Goal: Register for event/course

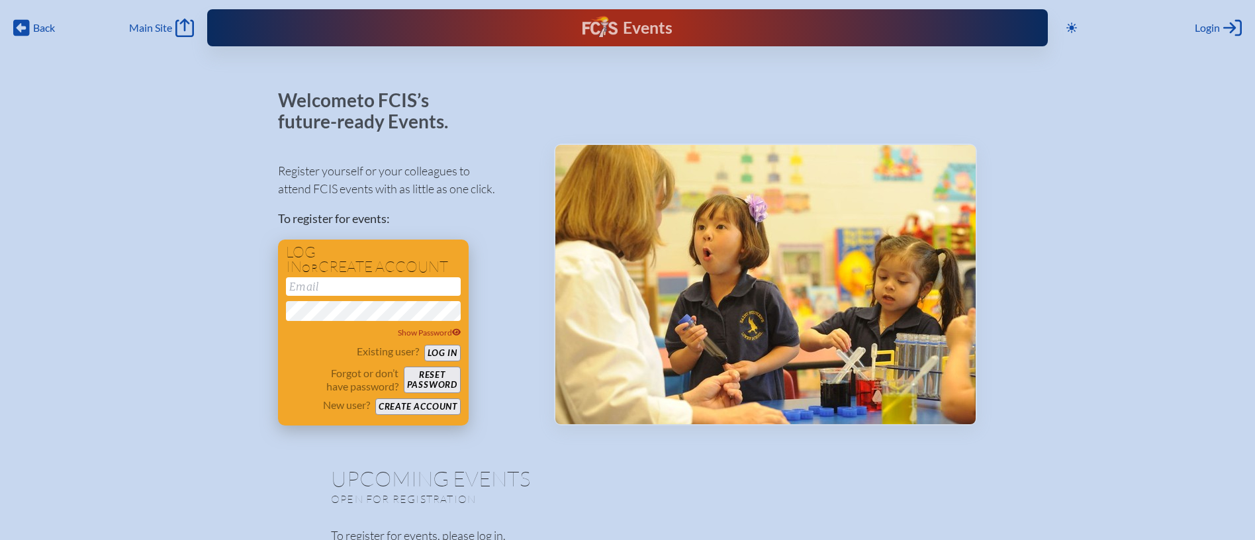
type input "[EMAIL_ADDRESS][DOMAIN_NAME]"
click at [445, 350] on button "Log in" at bounding box center [442, 353] width 36 height 17
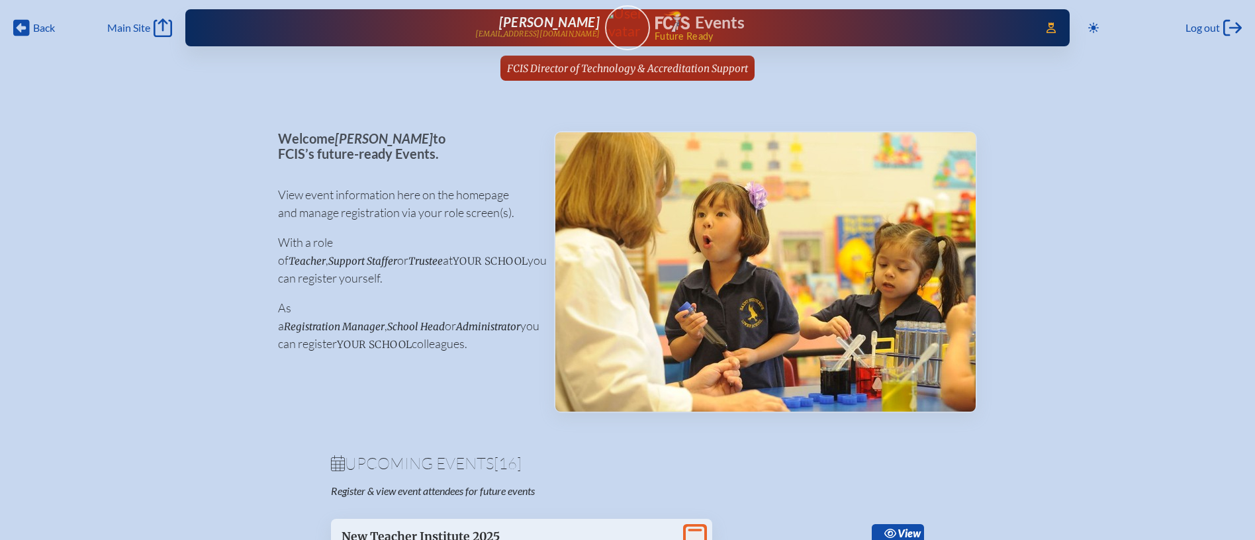
scroll to position [344, 0]
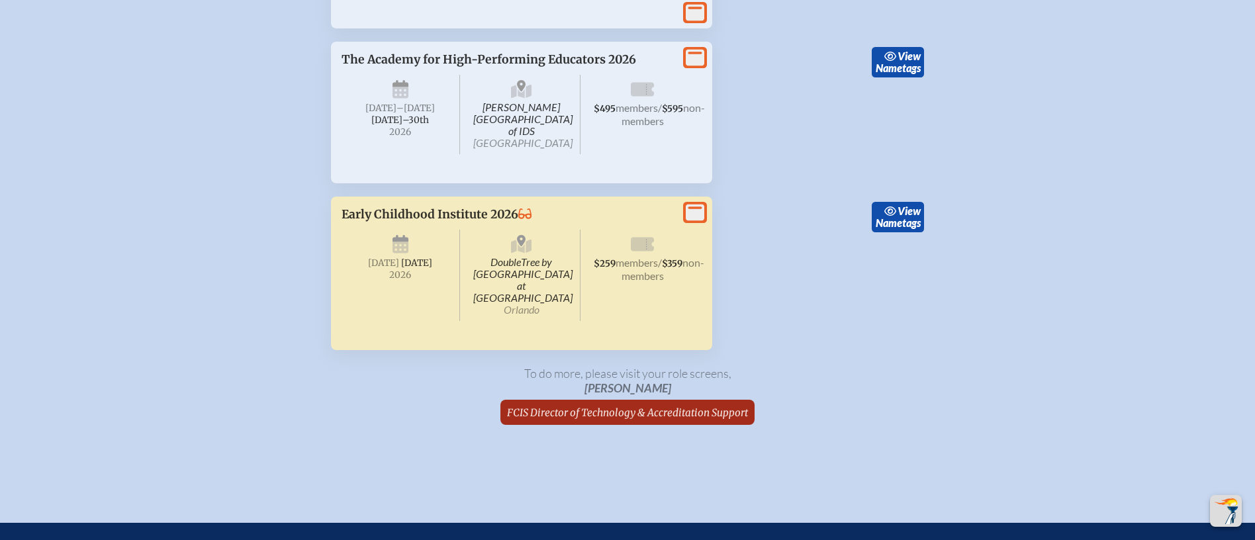
scroll to position [4013, 0]
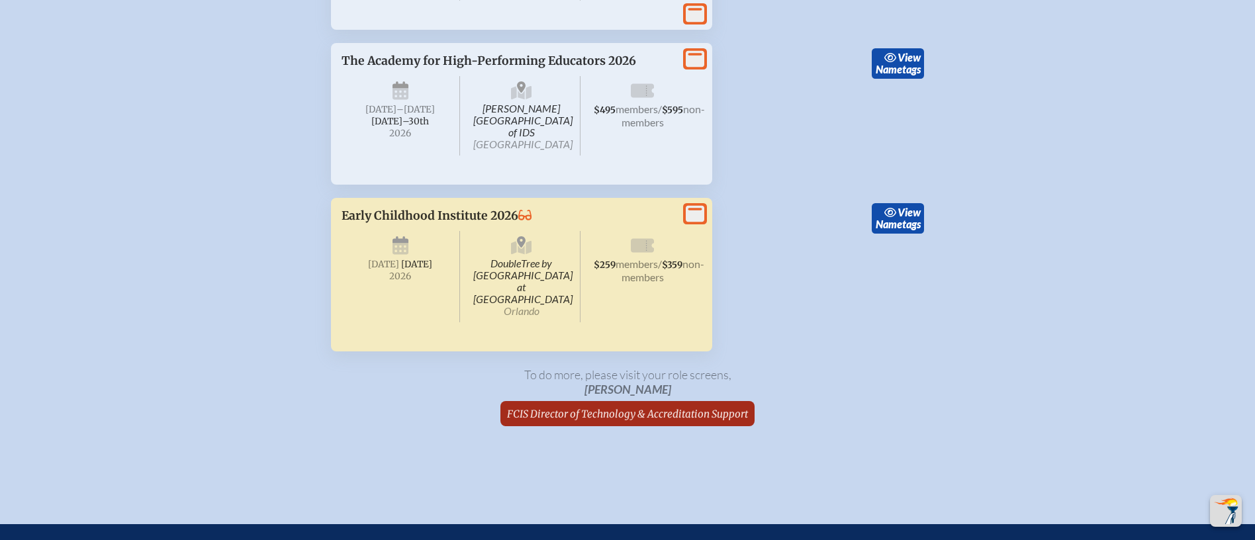
click at [701, 68] on icon at bounding box center [695, 59] width 19 height 17
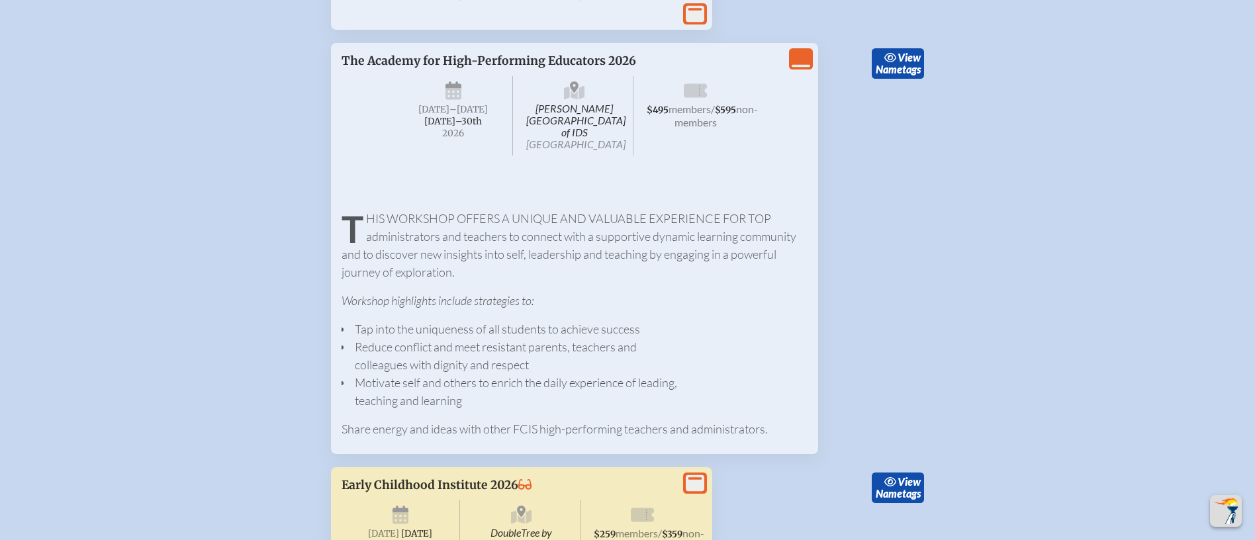
click at [803, 68] on icon "View Less" at bounding box center [801, 59] width 19 height 19
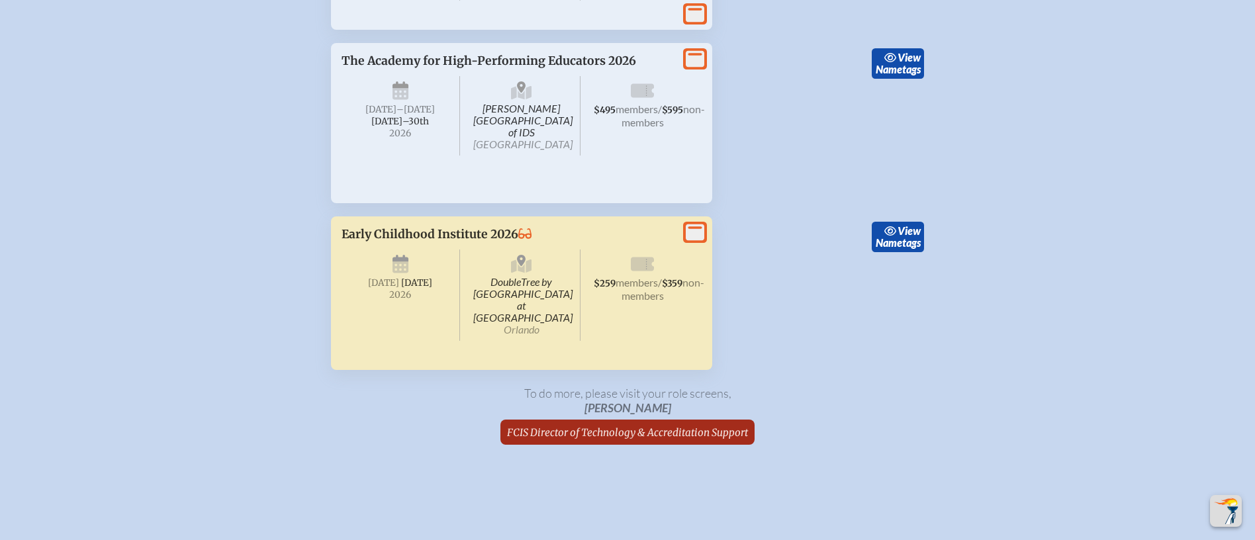
scroll to position [4127, 0]
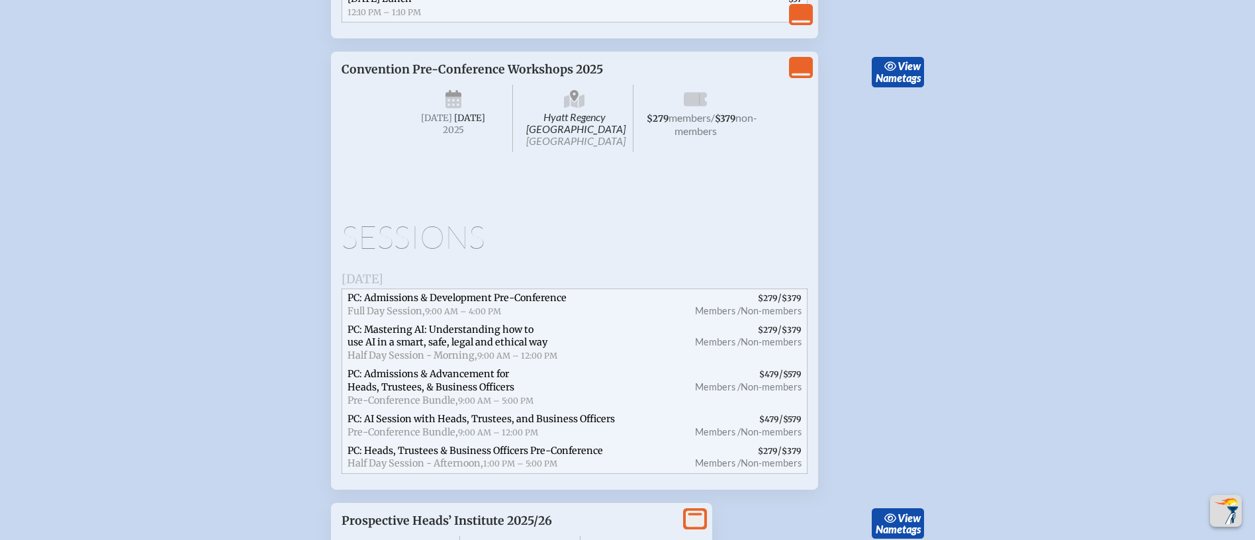
click at [803, 77] on icon "View Less" at bounding box center [801, 67] width 19 height 19
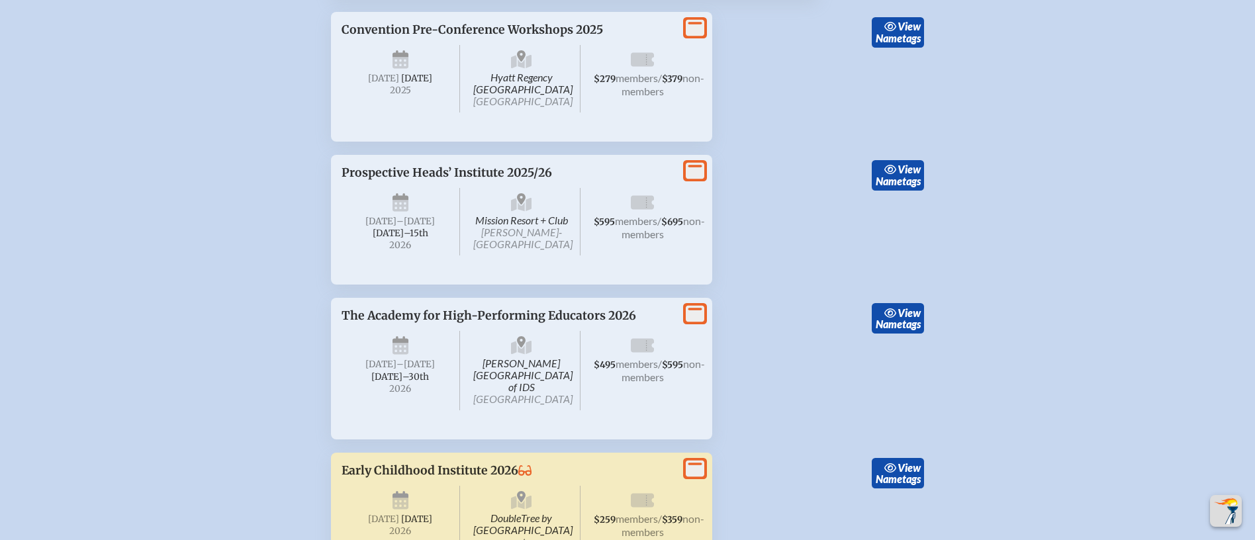
scroll to position [3443, 0]
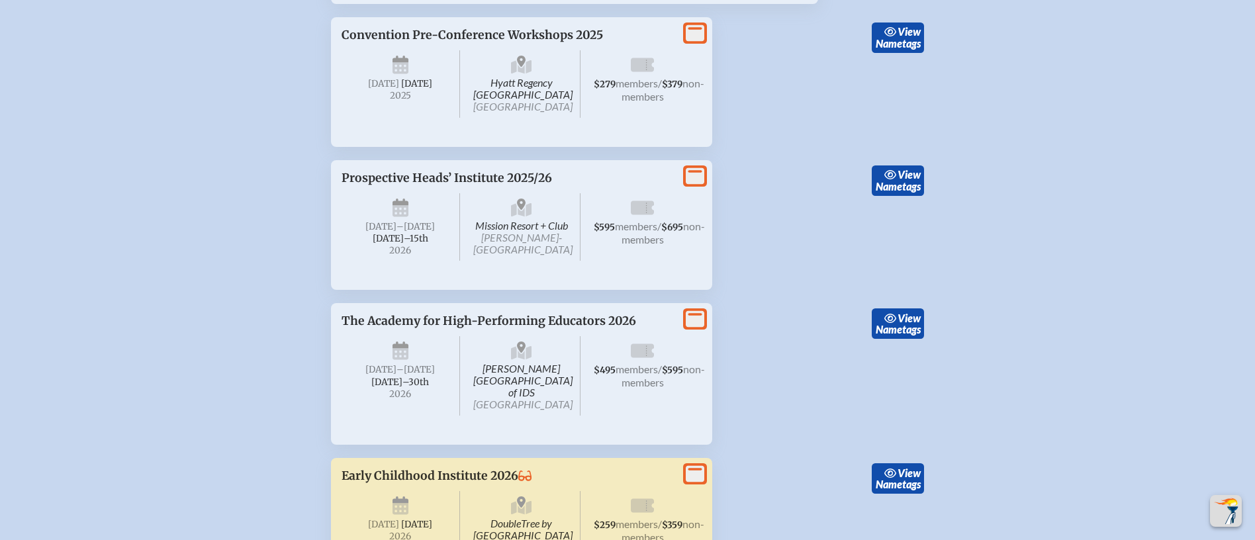
click at [700, 42] on icon at bounding box center [695, 33] width 19 height 17
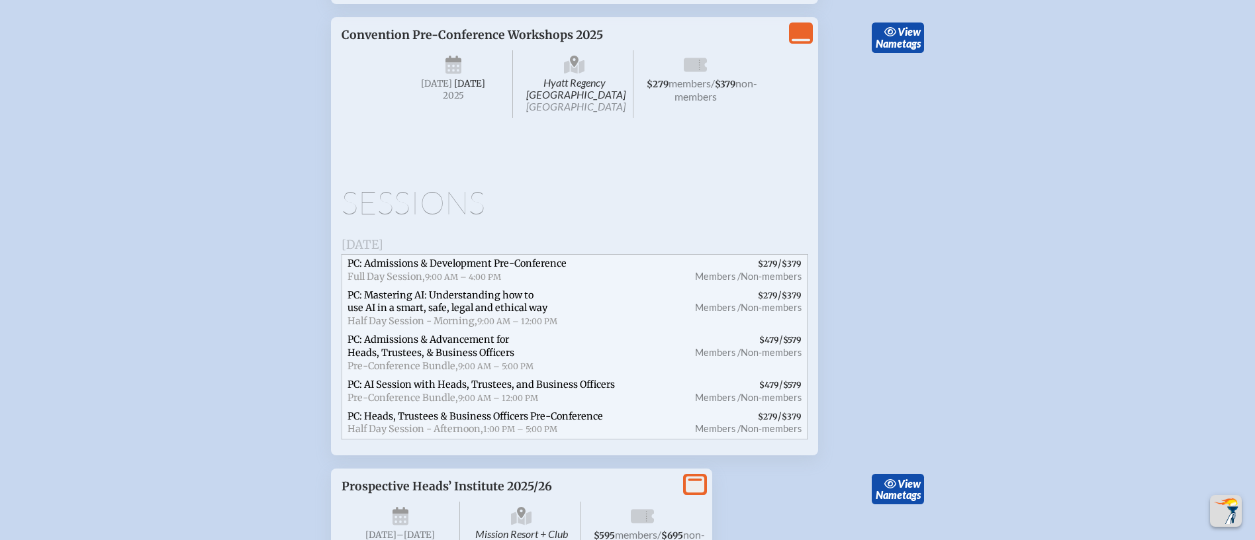
click at [813, 101] on div "View Less Convention Pre-Conference Workshops 2025 Hyatt Regency [GEOGRAPHIC_DA…" at bounding box center [574, 236] width 487 height 438
click at [810, 44] on div "View Less" at bounding box center [801, 33] width 24 height 21
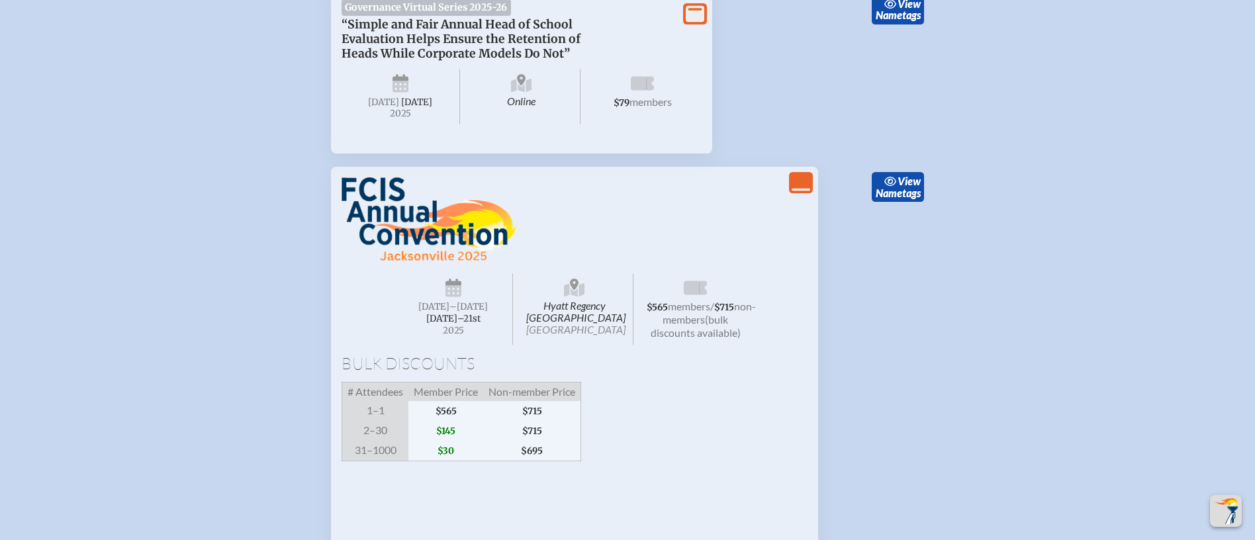
scroll to position [2271, 0]
